Goal: Task Accomplishment & Management: Manage account settings

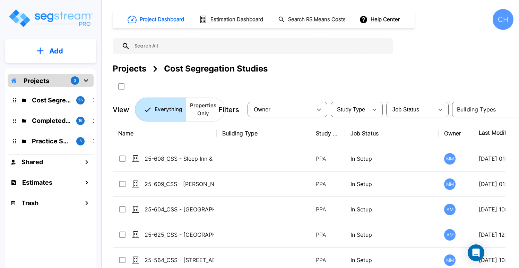
click at [44, 122] on p "Completed Projects" at bounding box center [51, 120] width 39 height 9
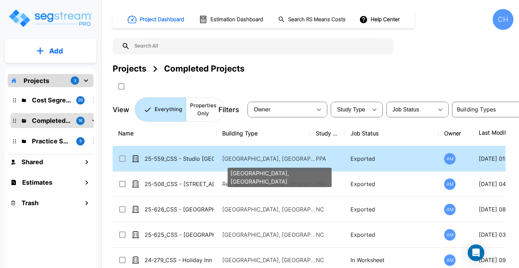
click at [248, 160] on p "Motel-Hotel, Motel-Hotel Site" at bounding box center [269, 158] width 94 height 8
checkbox input "true"
click at [248, 160] on p "Motel-Hotel, Motel-Hotel Site" at bounding box center [269, 158] width 94 height 8
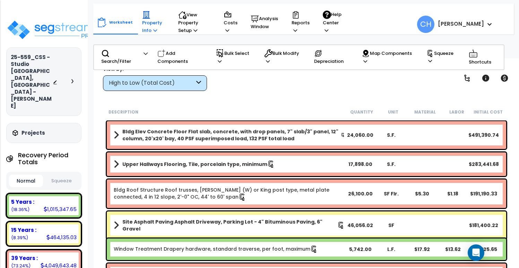
click at [154, 32] on icon at bounding box center [155, 30] width 4 height 5
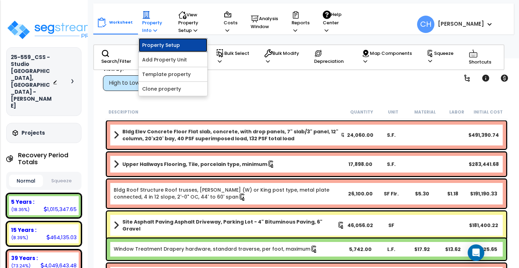
click at [158, 45] on link "Property Setup" at bounding box center [173, 45] width 69 height 14
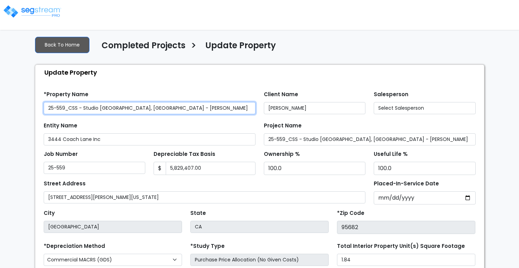
type input "318,972.0"
select select "2024"
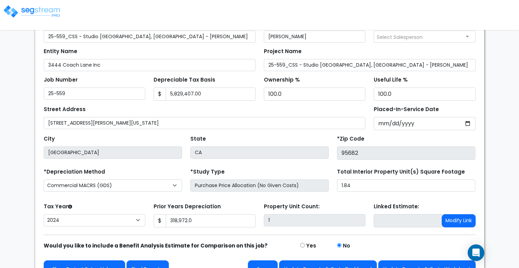
scroll to position [87, 0]
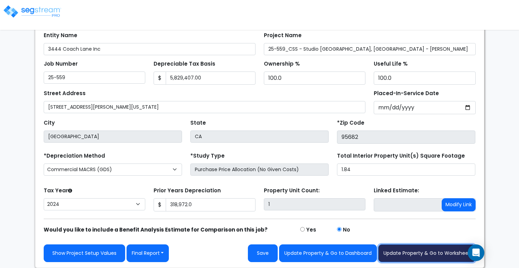
click at [402, 257] on button "Update Property & Go to Worksheet" at bounding box center [426, 253] width 97 height 18
type input "318972"
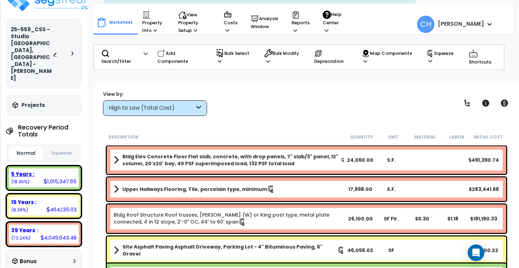
scroll to position [38, 0]
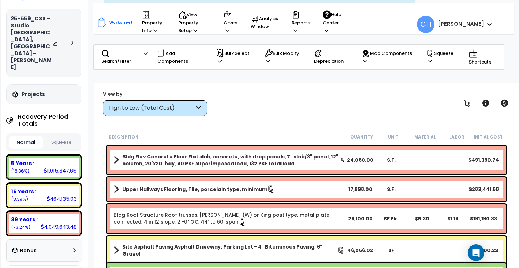
click at [59, 136] on button "Squeeze" at bounding box center [62, 142] width 34 height 12
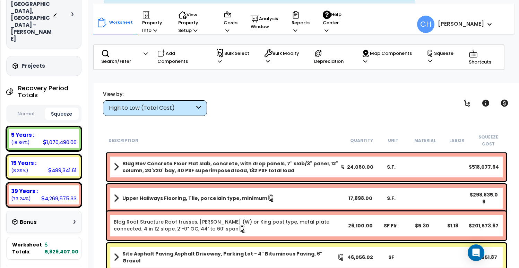
scroll to position [79, 0]
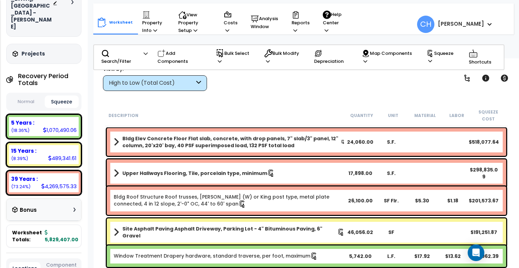
click at [31, 96] on button "Normal" at bounding box center [26, 102] width 34 height 12
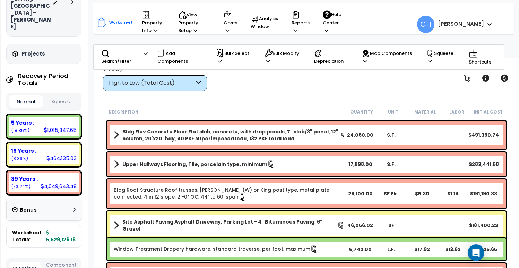
click at [64, 96] on button "Squeeze" at bounding box center [62, 102] width 34 height 12
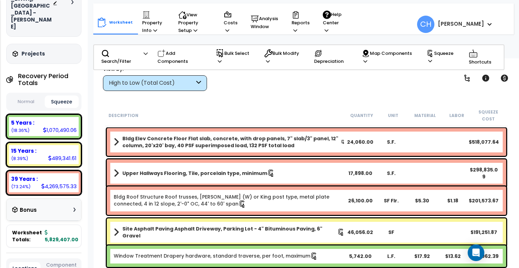
scroll to position [0, 0]
click at [153, 34] on p "Property Info" at bounding box center [153, 23] width 23 height 24
